Goal: Use online tool/utility: Utilize a website feature to perform a specific function

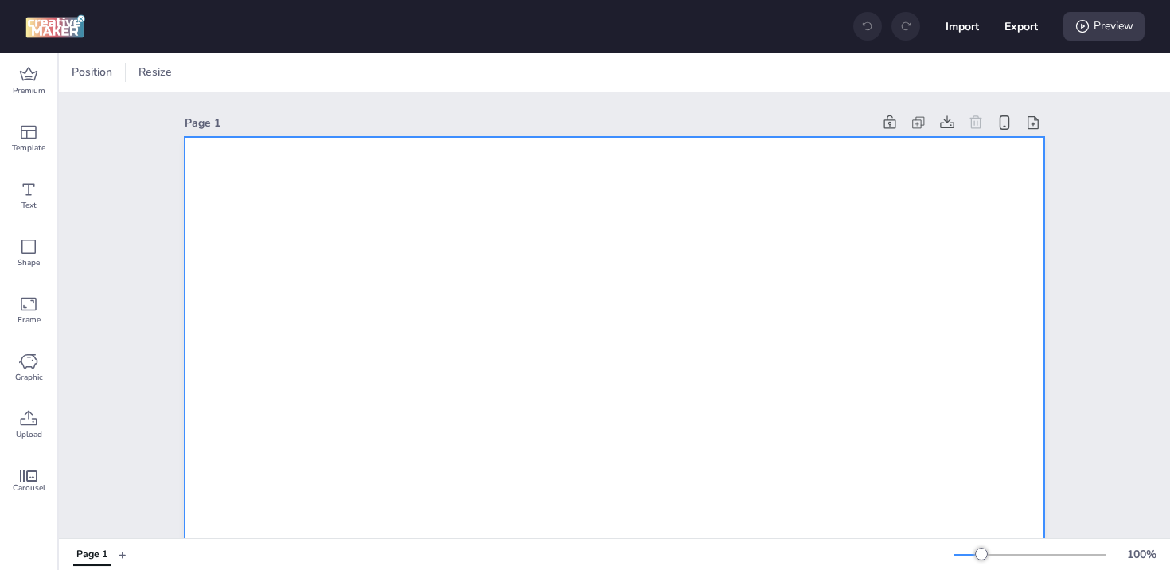
click at [224, 72] on div at bounding box center [217, 72] width 24 height 16
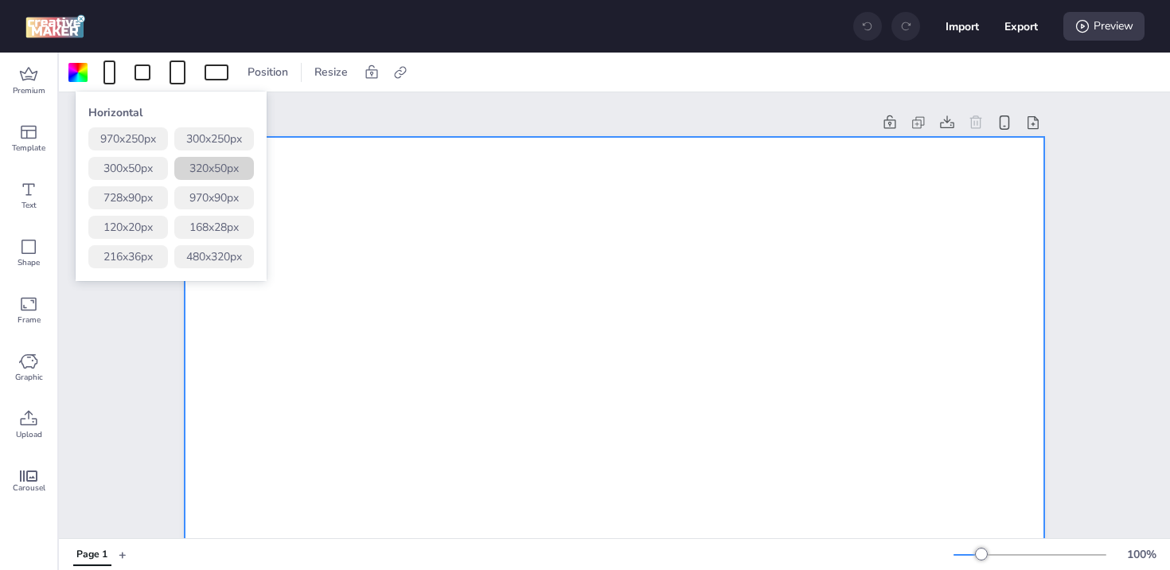
click at [235, 166] on button "320 x 50 px" at bounding box center [214, 168] width 80 height 23
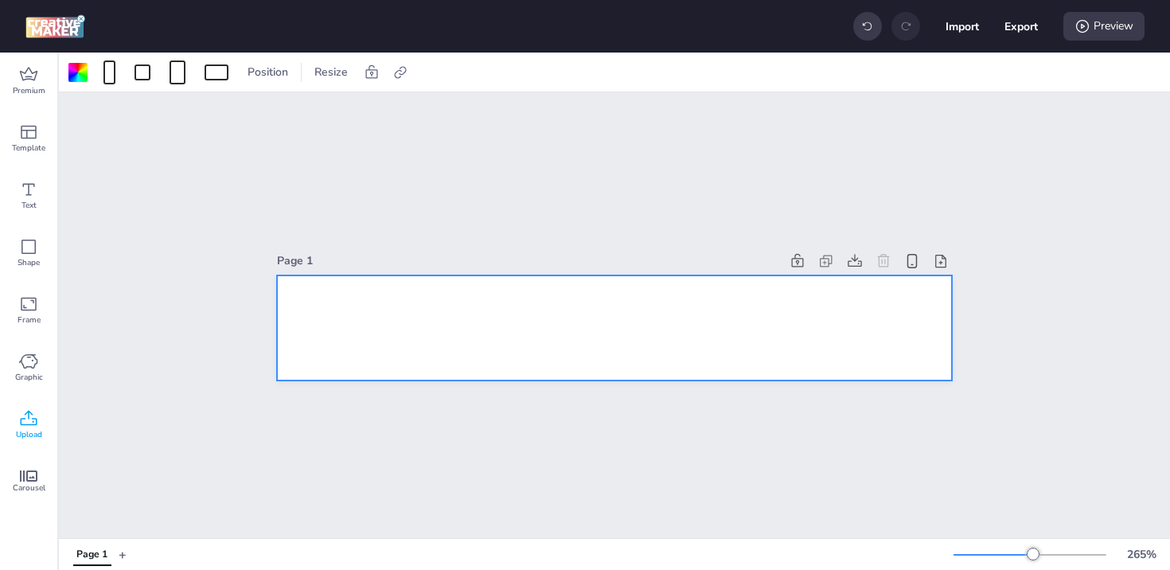
click at [40, 421] on div "Upload" at bounding box center [28, 424] width 57 height 57
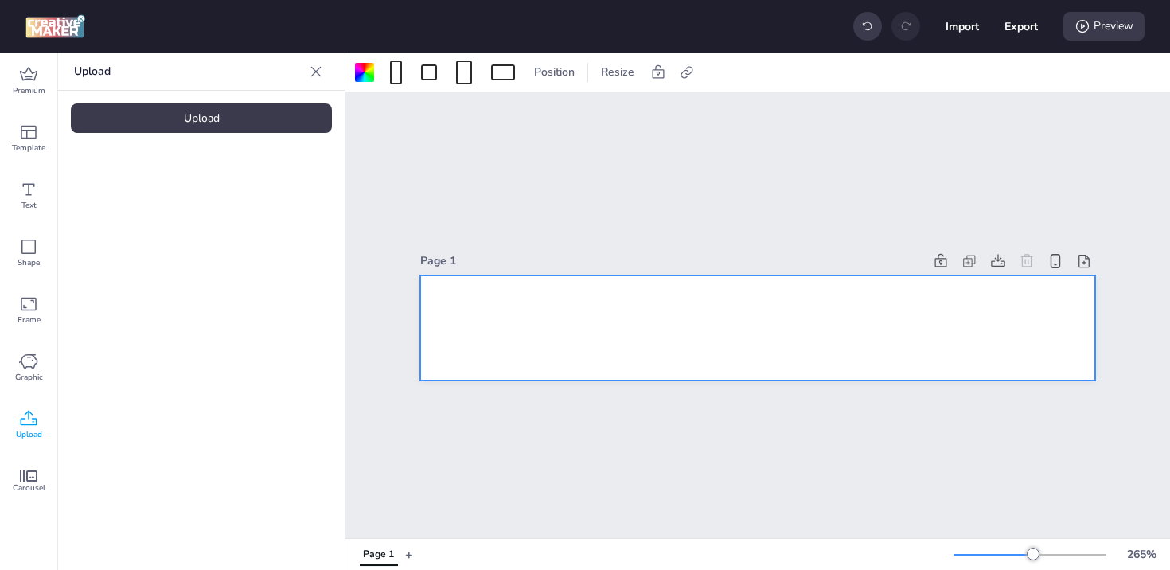
click at [166, 113] on div "Upload" at bounding box center [201, 117] width 261 height 29
click at [145, 219] on img at bounding box center [134, 222] width 97 height 17
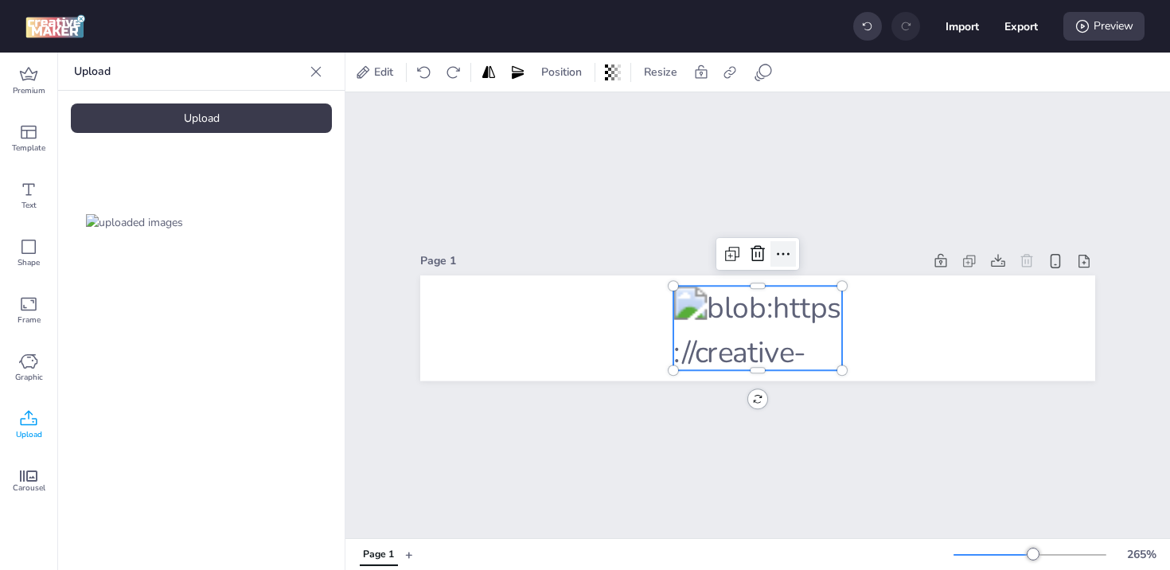
click at [783, 246] on icon at bounding box center [783, 253] width 19 height 19
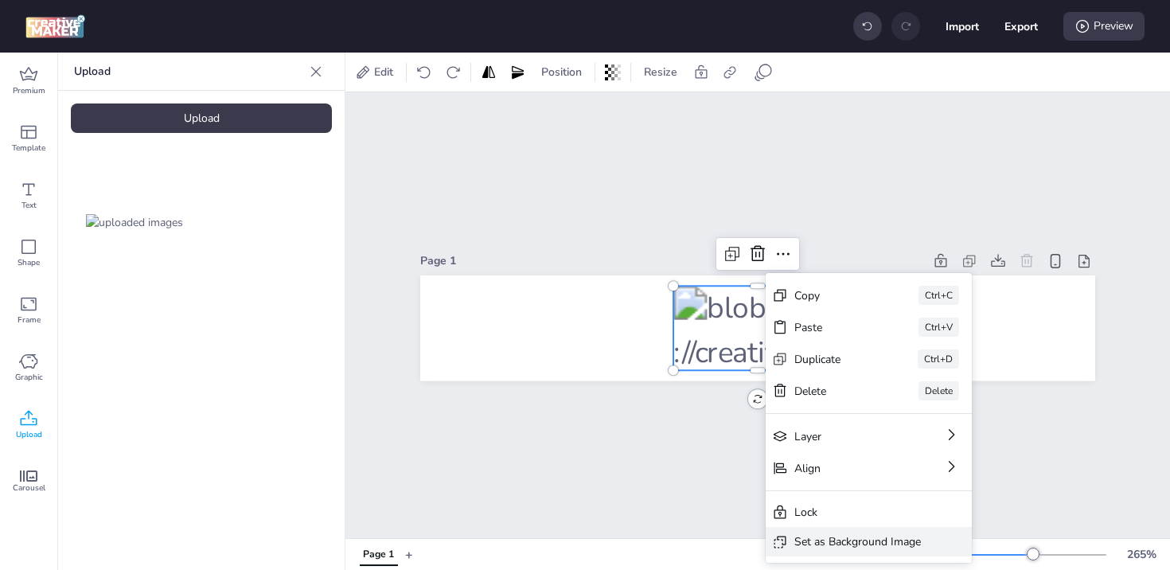
click at [816, 543] on div "Set as Background Image" at bounding box center [858, 541] width 127 height 17
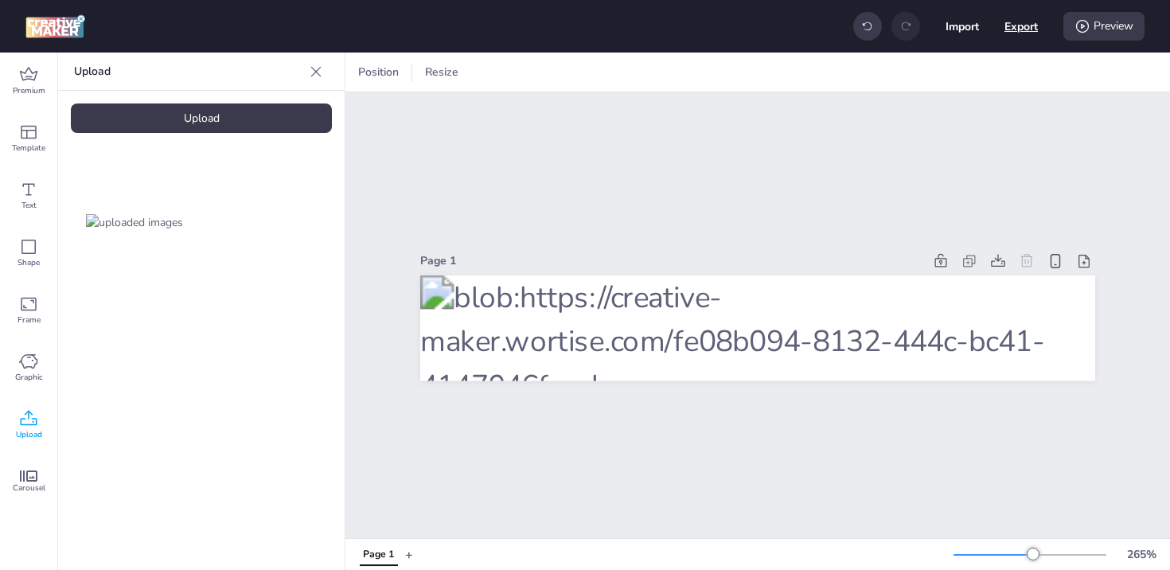
click at [1019, 25] on button "Export" at bounding box center [1021, 26] width 33 height 33
select select "html"
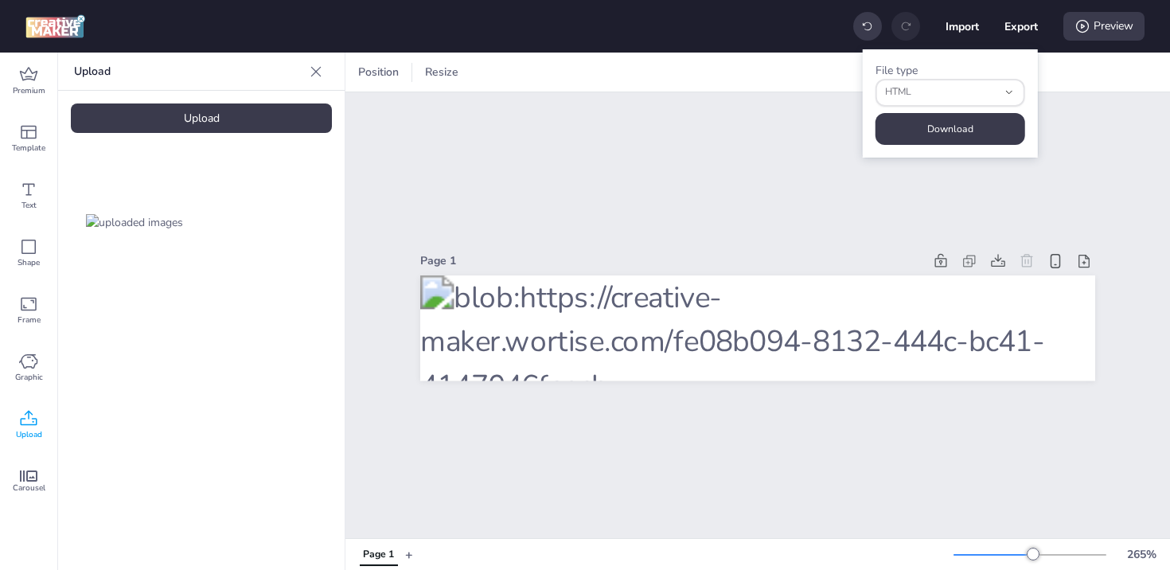
click at [1122, 190] on div "Page 1" at bounding box center [758, 315] width 825 height 446
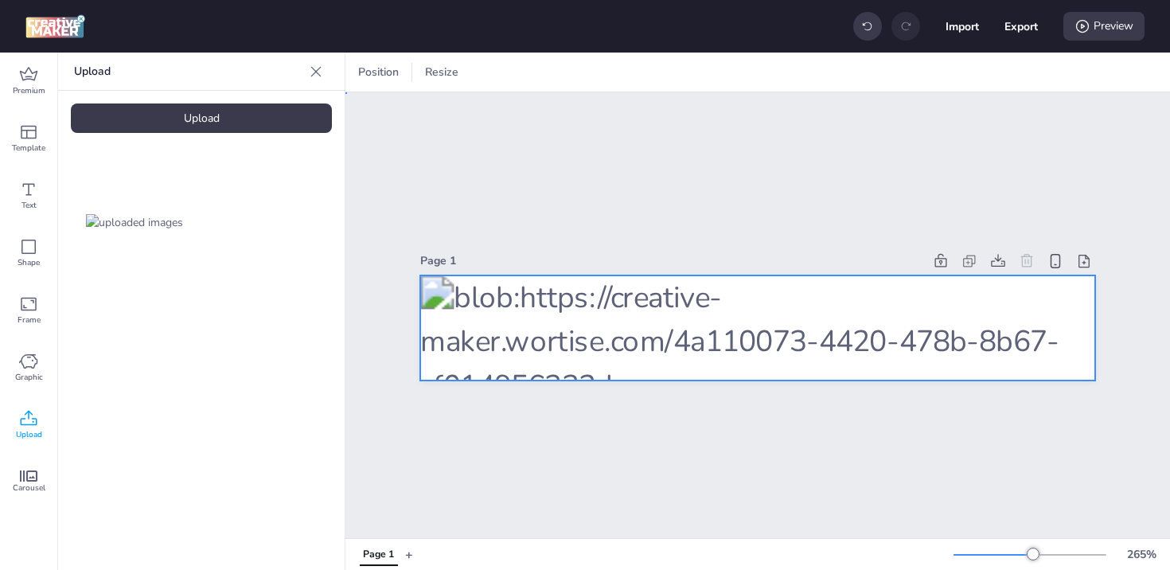
click at [646, 320] on div at bounding box center [757, 328] width 675 height 106
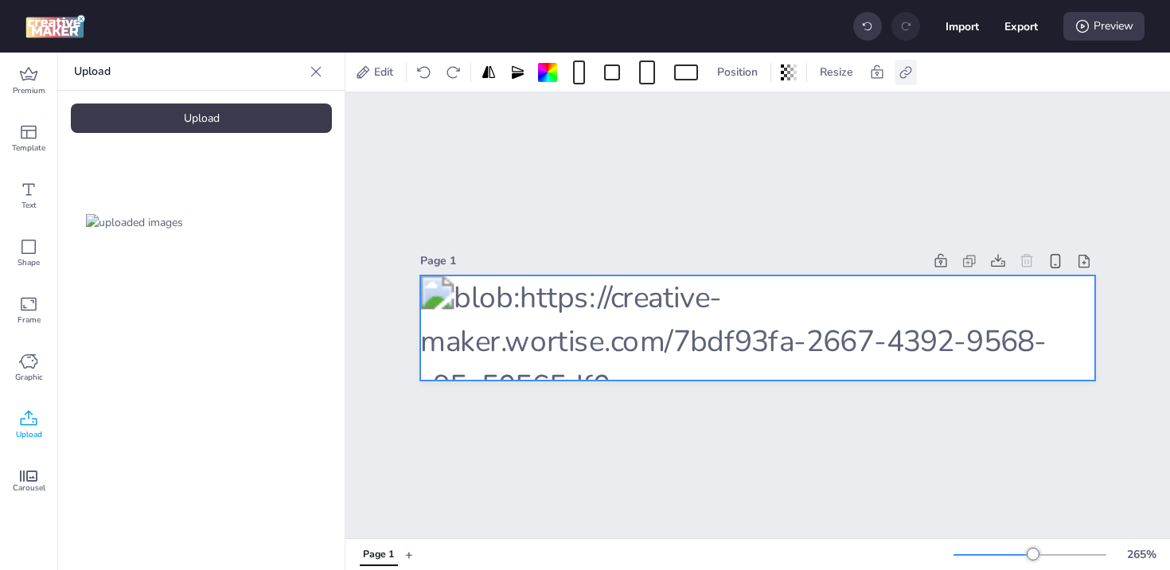
click at [900, 80] on icon at bounding box center [906, 72] width 16 height 16
click at [808, 111] on span "Activate hyperlink" at bounding box center [803, 112] width 88 height 17
click at [748, 114] on input "Activate hyperlink" at bounding box center [743, 119] width 10 height 10
checkbox input "true"
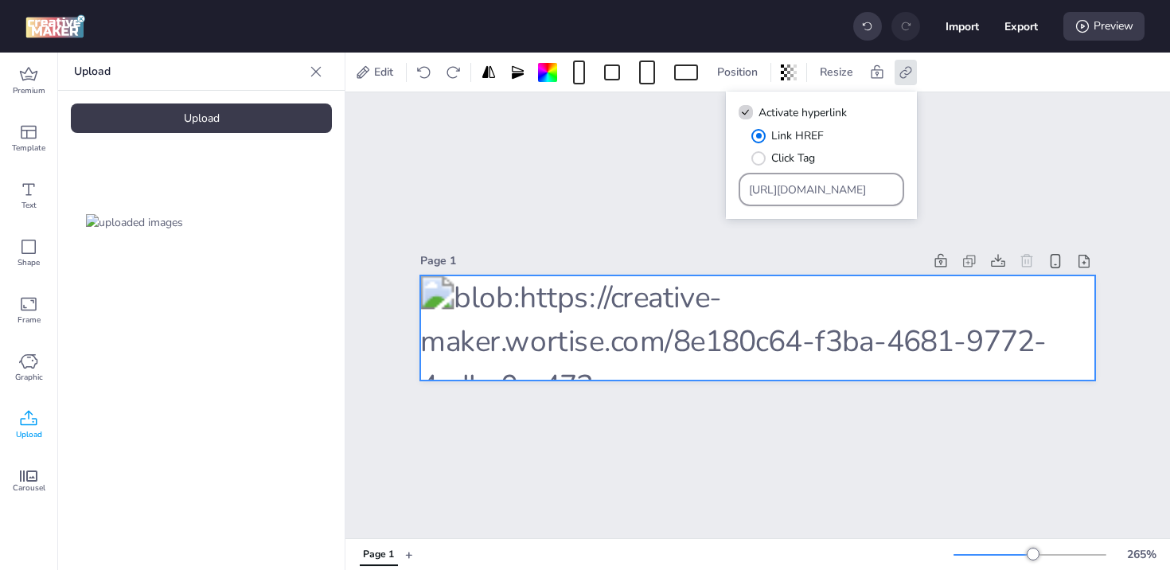
click at [793, 195] on input "[URL][DOMAIN_NAME]" at bounding box center [822, 190] width 146 height 17
paste input "ww.bold.cl/?utm_source=mallplaza&amp;utm_medium=push&amp;utm_campaign=apertura"
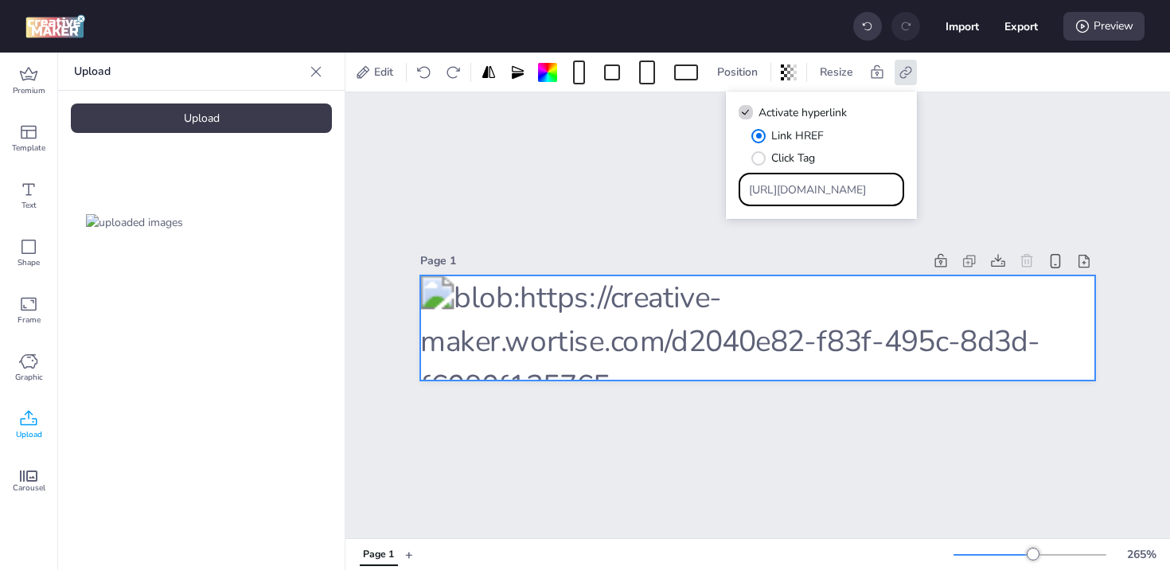
type input "https://www.bold.cl/?utm_source=mallplaza&amp;utm_medium=push&amp;utm_campaign=…"
click at [1010, 13] on button "Export" at bounding box center [1021, 26] width 33 height 33
select select "html"
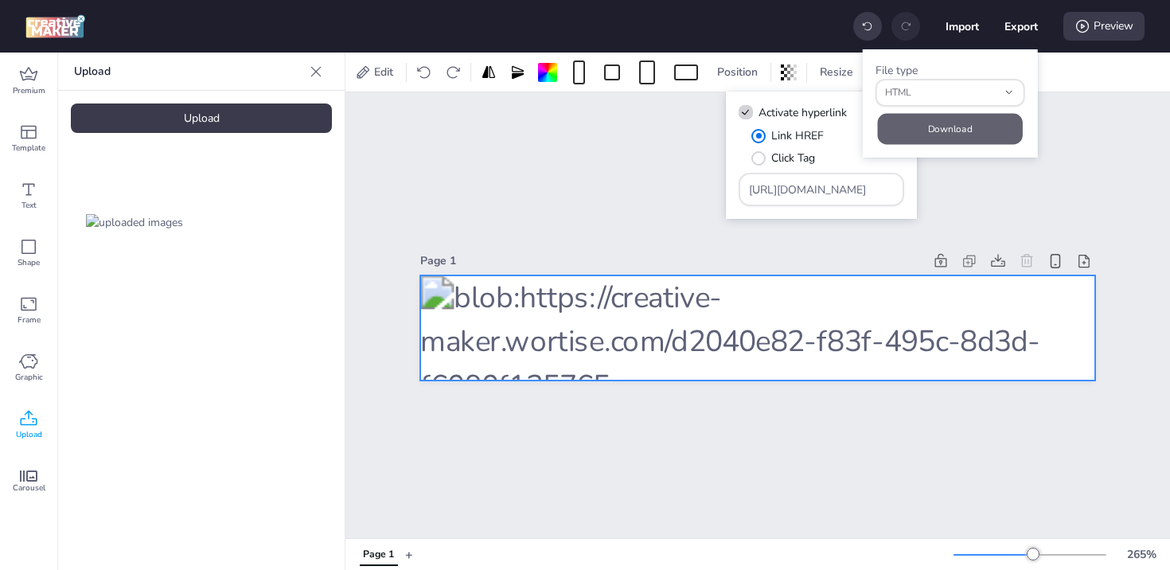
click at [974, 133] on button "Download" at bounding box center [949, 128] width 145 height 31
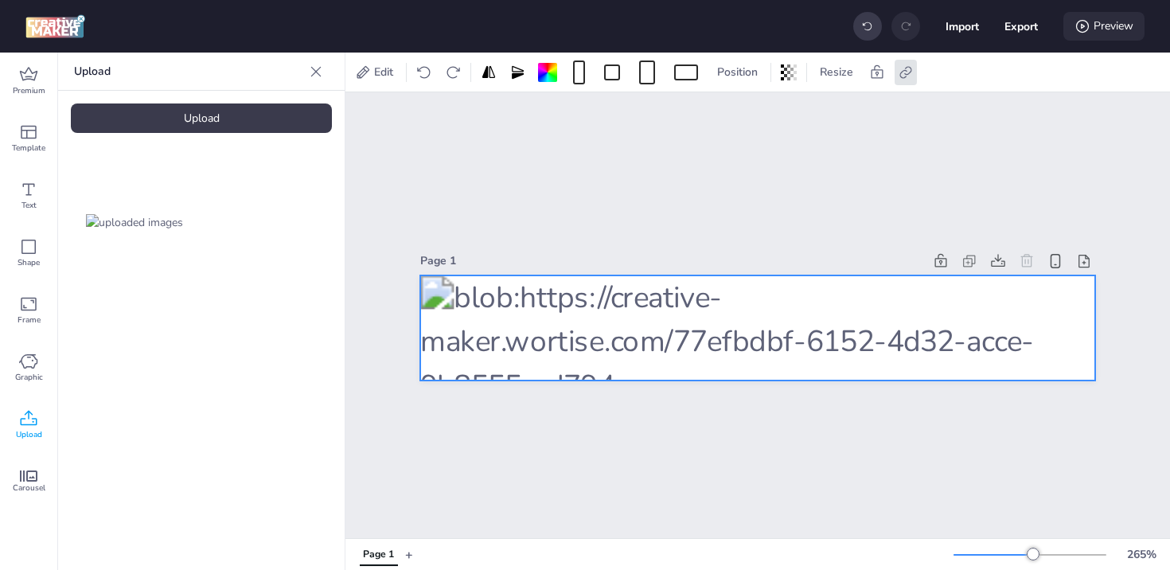
click at [1085, 23] on icon at bounding box center [1083, 26] width 16 height 16
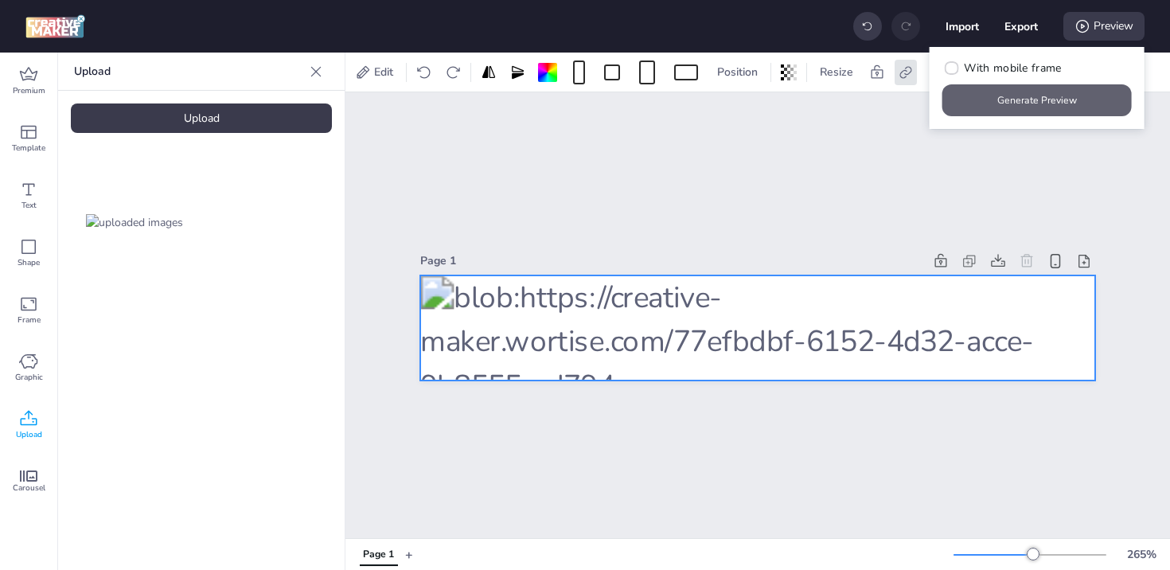
click at [1041, 99] on button "Generate Preview" at bounding box center [1037, 100] width 189 height 32
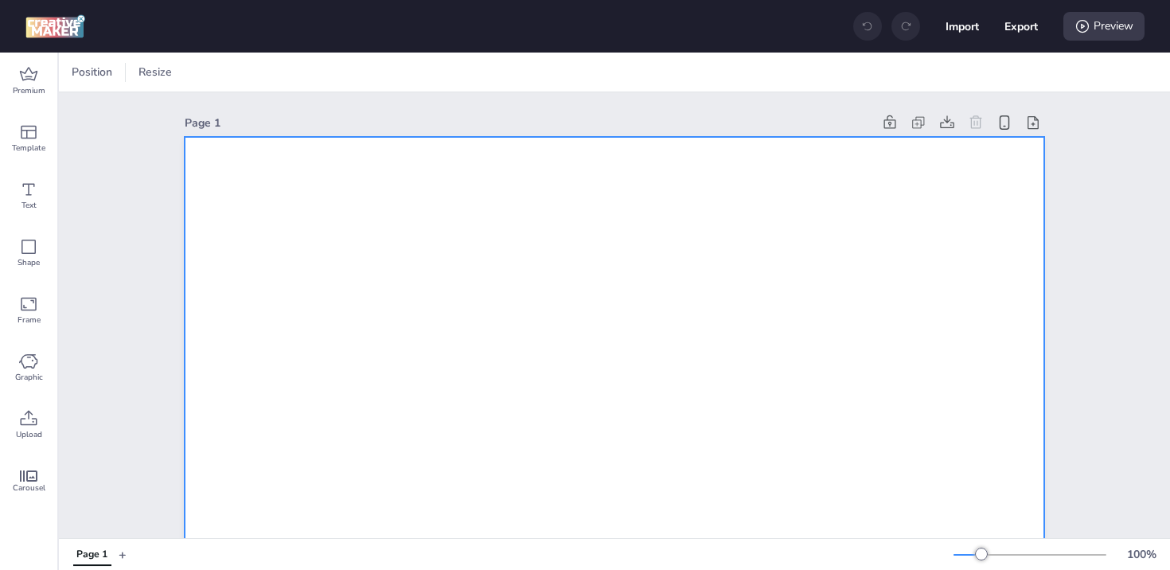
click at [216, 76] on div at bounding box center [217, 72] width 24 height 16
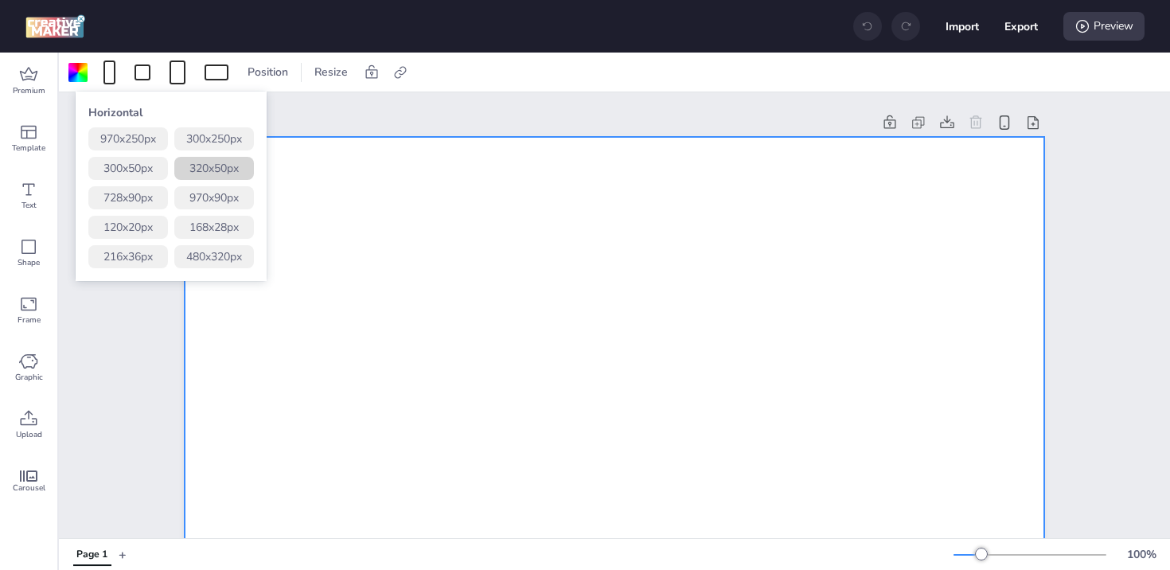
click at [232, 164] on button "320 x 50 px" at bounding box center [214, 168] width 80 height 23
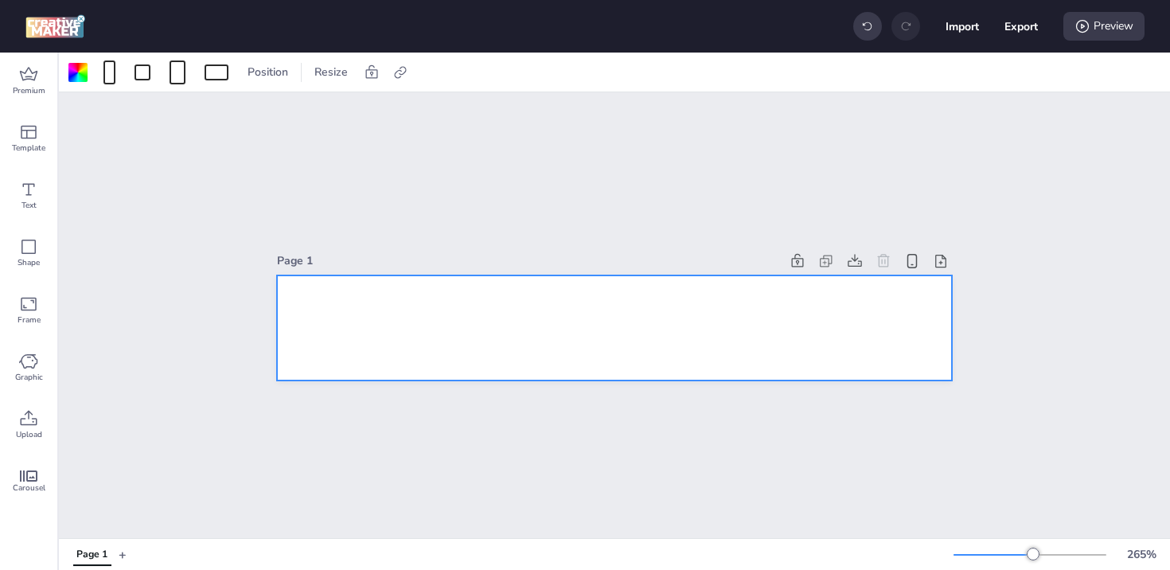
click at [470, 324] on div at bounding box center [614, 328] width 675 height 106
click at [32, 433] on span "Upload" at bounding box center [29, 434] width 26 height 13
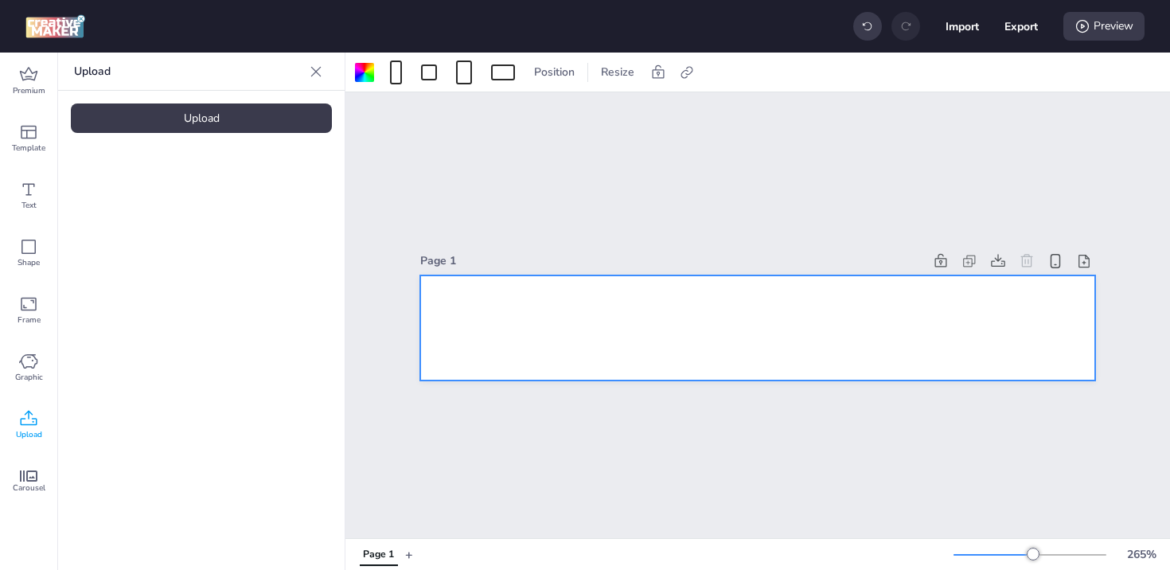
click at [299, 123] on div "Upload" at bounding box center [201, 117] width 261 height 29
click at [556, 290] on div at bounding box center [757, 328] width 675 height 106
click at [162, 122] on div "Upload" at bounding box center [201, 117] width 261 height 29
click at [220, 115] on div "Upload" at bounding box center [201, 117] width 261 height 29
click at [146, 215] on img at bounding box center [134, 222] width 97 height 17
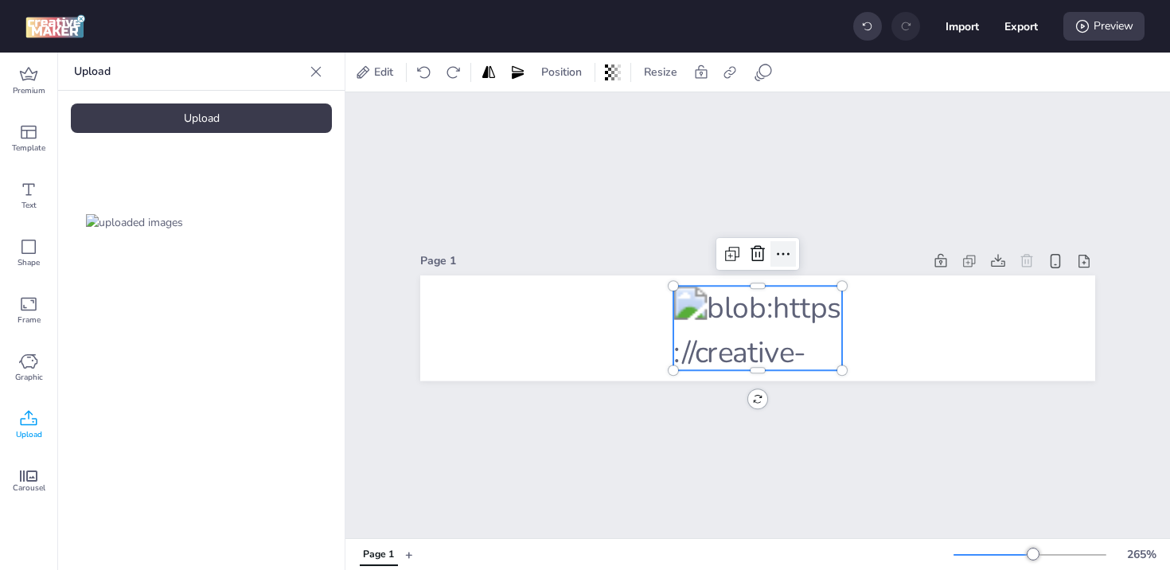
click at [777, 255] on icon at bounding box center [783, 253] width 19 height 19
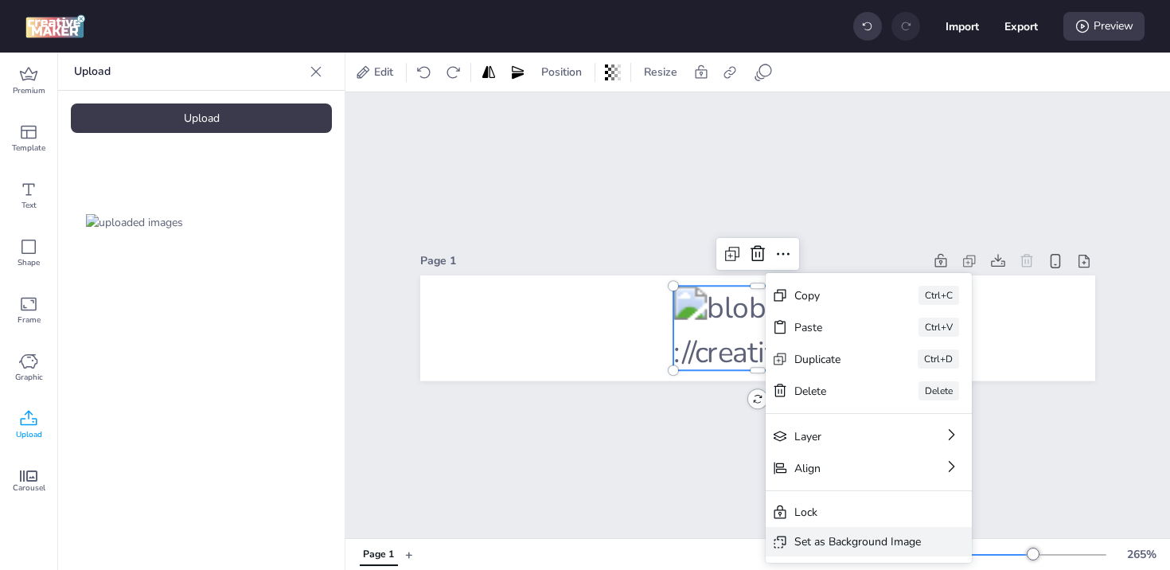
click at [861, 541] on div "Set as Background Image" at bounding box center [858, 541] width 127 height 17
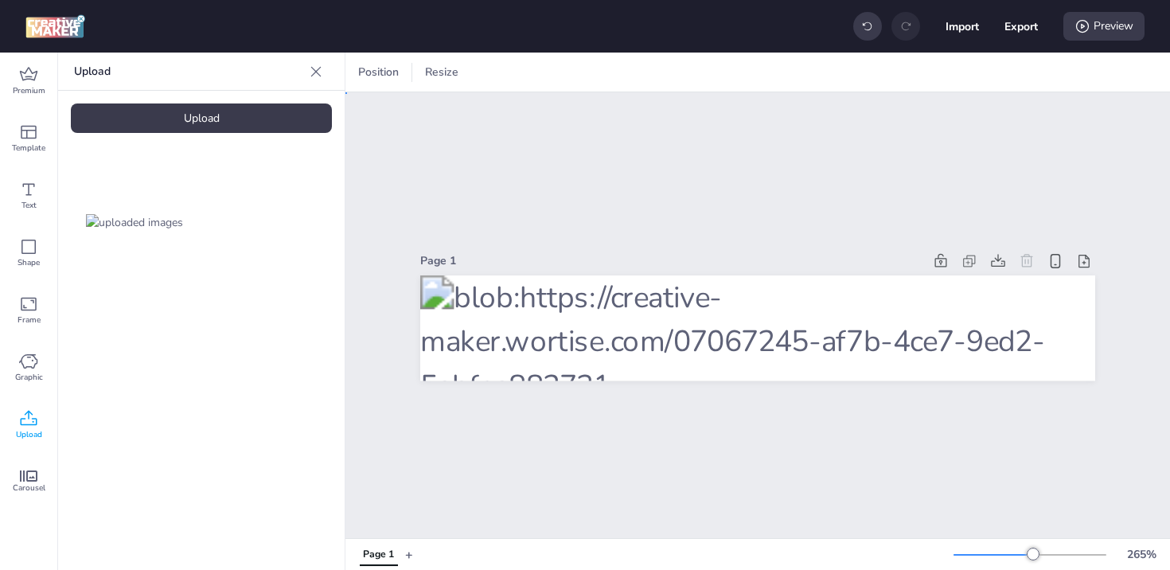
click at [560, 150] on div "Page 1" at bounding box center [758, 315] width 825 height 446
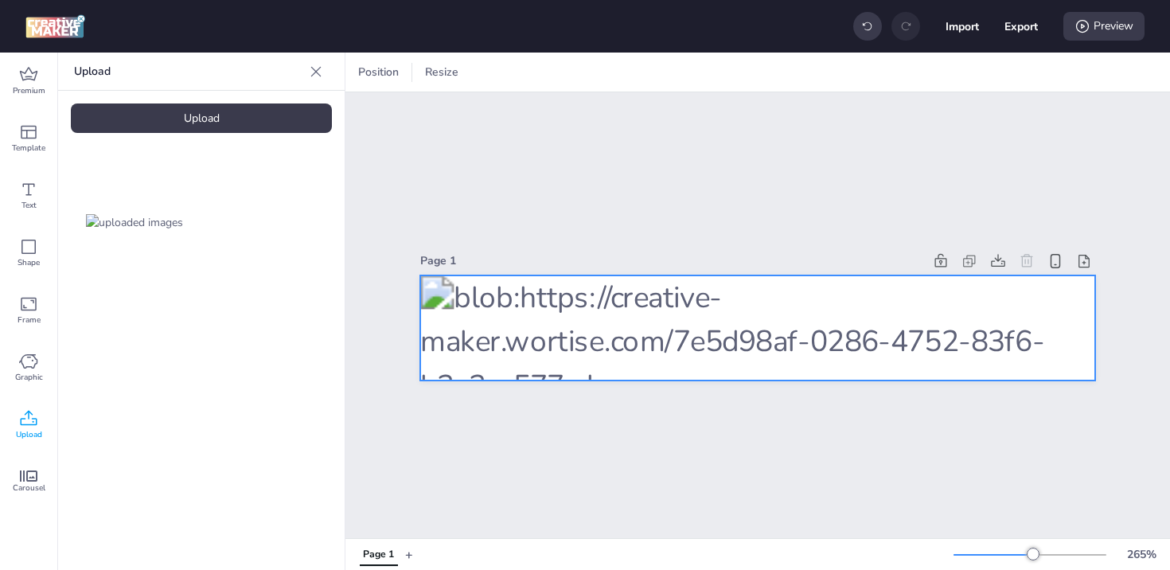
click at [837, 333] on div at bounding box center [757, 328] width 675 height 106
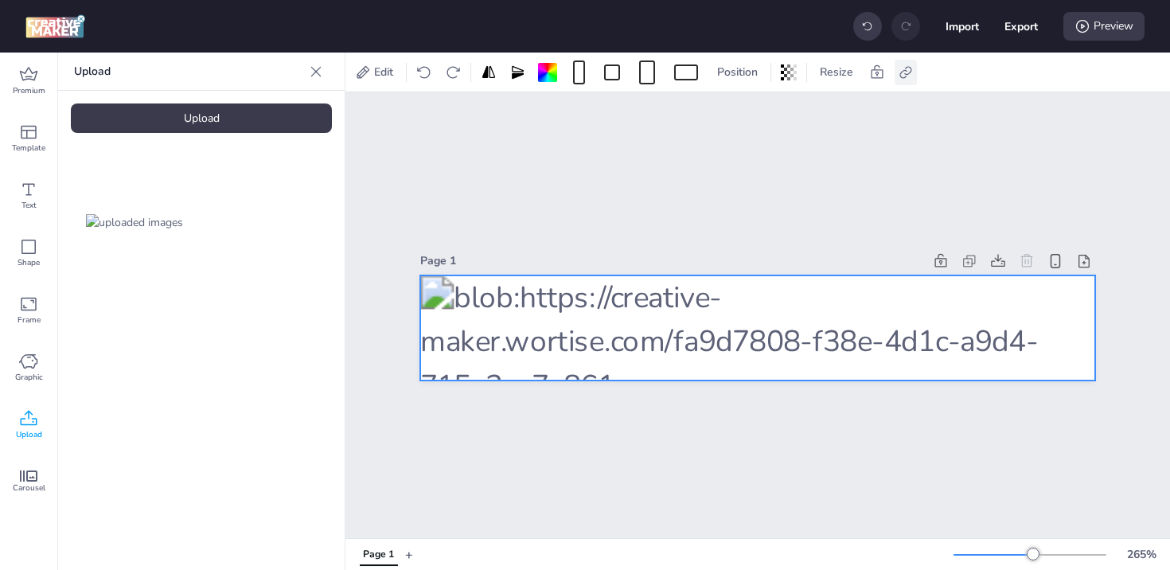
click at [908, 75] on icon at bounding box center [906, 72] width 16 height 16
click at [775, 105] on span "Activate hyperlink" at bounding box center [803, 112] width 88 height 17
click at [748, 114] on input "Activate hyperlink" at bounding box center [743, 119] width 10 height 10
checkbox input "true"
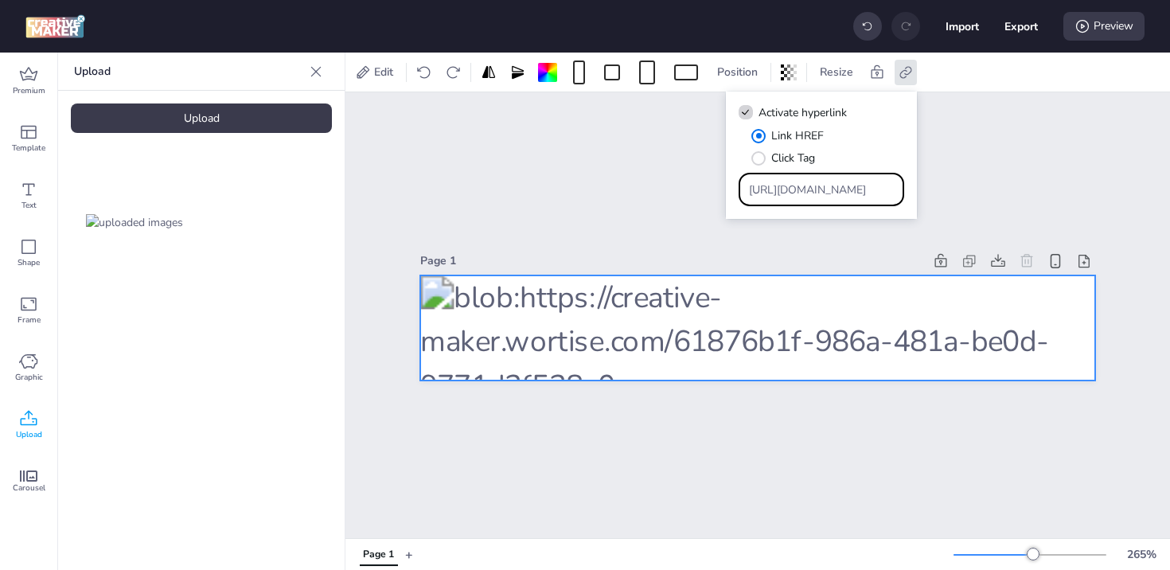
drag, startPoint x: 849, startPoint y: 188, endPoint x: 619, endPoint y: 178, distance: 231.1
click at [660, 178] on body "Import Export Preview Premium Template Text Shape Frame Graphic Upload Carousel…" at bounding box center [585, 285] width 1170 height 570
paste input "[URL][DOMAIN_NAME][PERSON_NAME][DOMAIN_NAME]"
type input "[URL][DOMAIN_NAME][PERSON_NAME][DOMAIN_NAME]"
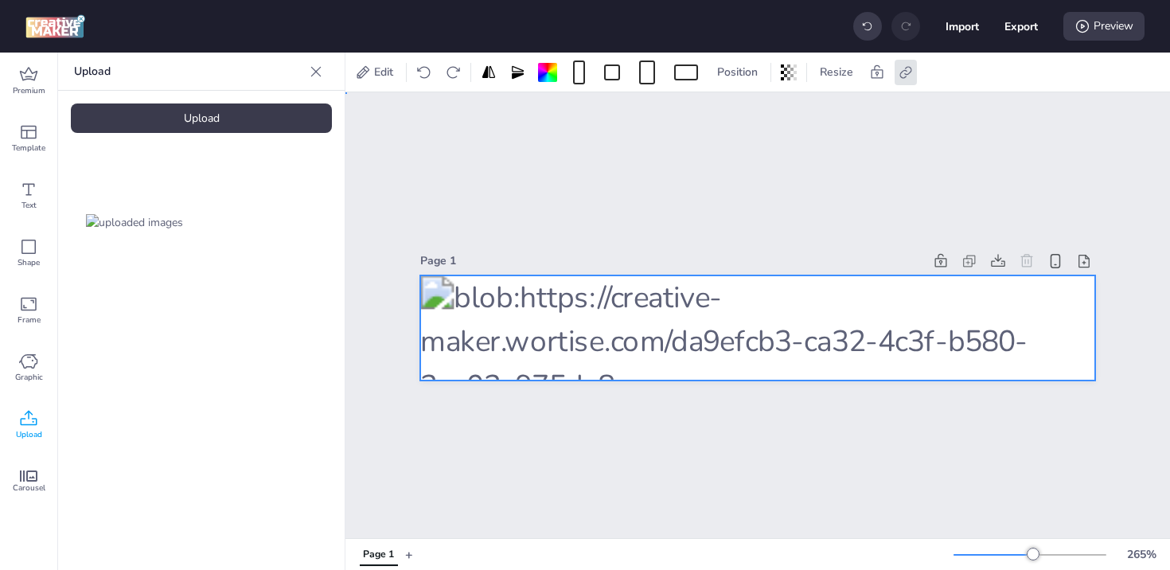
click at [1068, 149] on div "Page 1" at bounding box center [758, 315] width 825 height 446
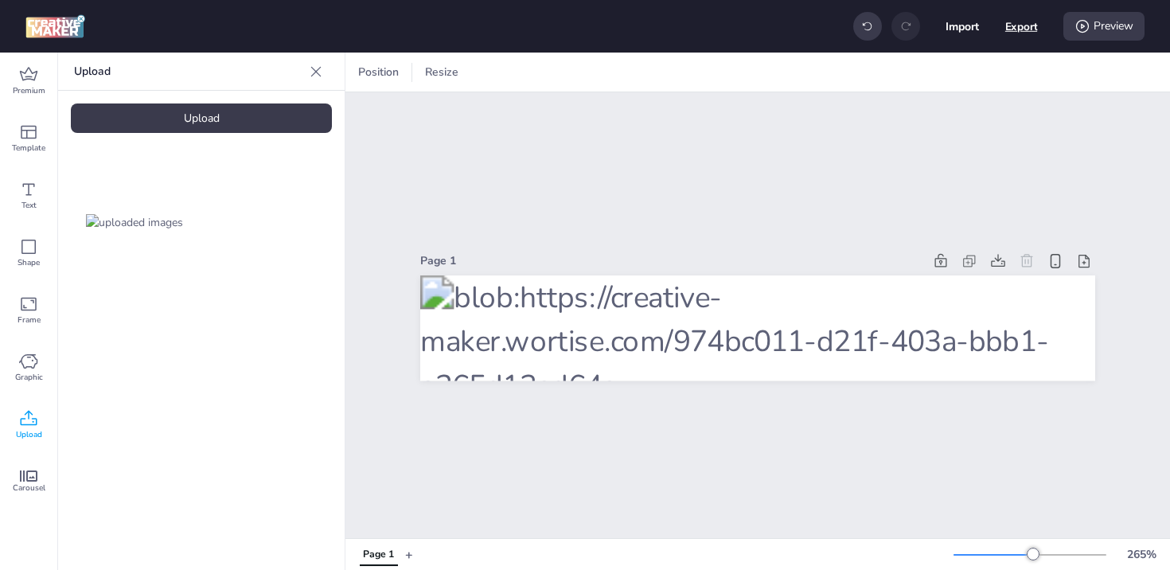
click at [1028, 24] on button "Export" at bounding box center [1021, 26] width 33 height 33
select select "html"
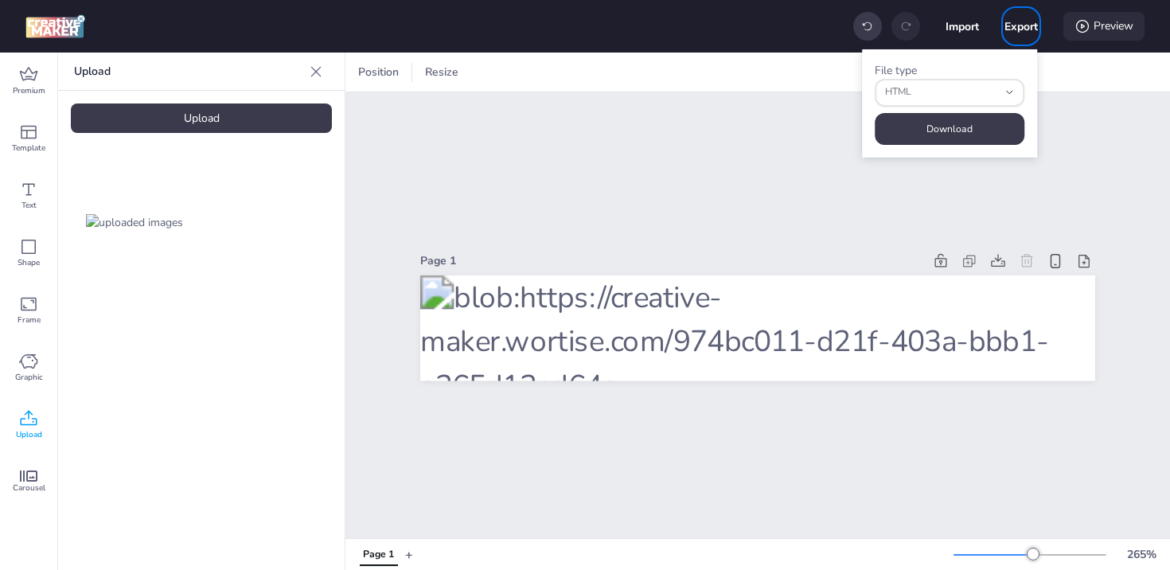
click at [1123, 27] on div "Preview" at bounding box center [1104, 26] width 81 height 29
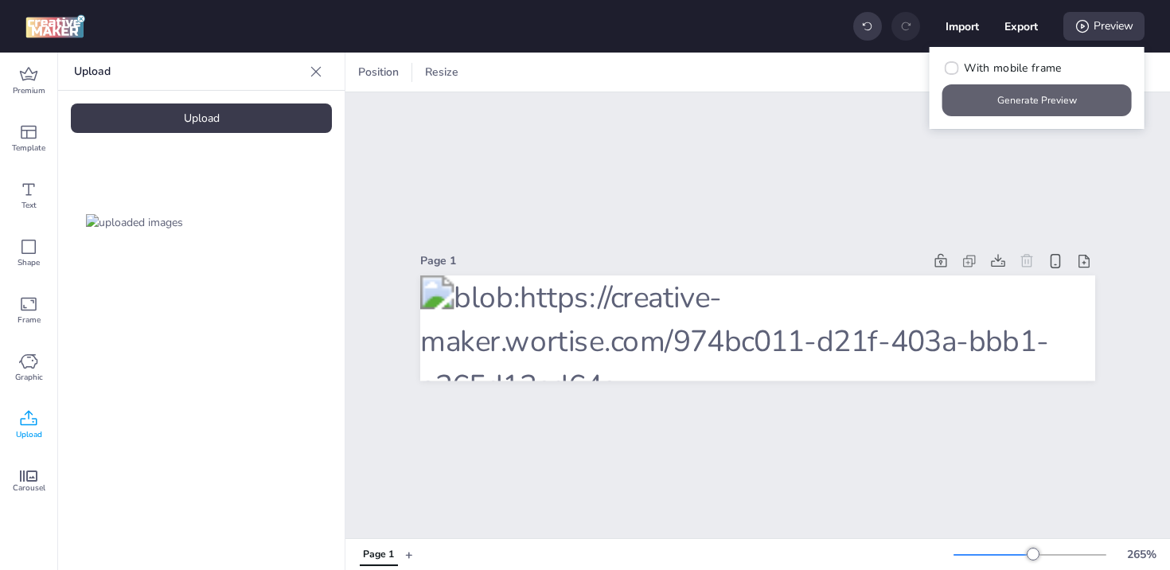
click at [1018, 107] on button "Generate Preview" at bounding box center [1037, 100] width 189 height 32
